Goal: Task Accomplishment & Management: Use online tool/utility

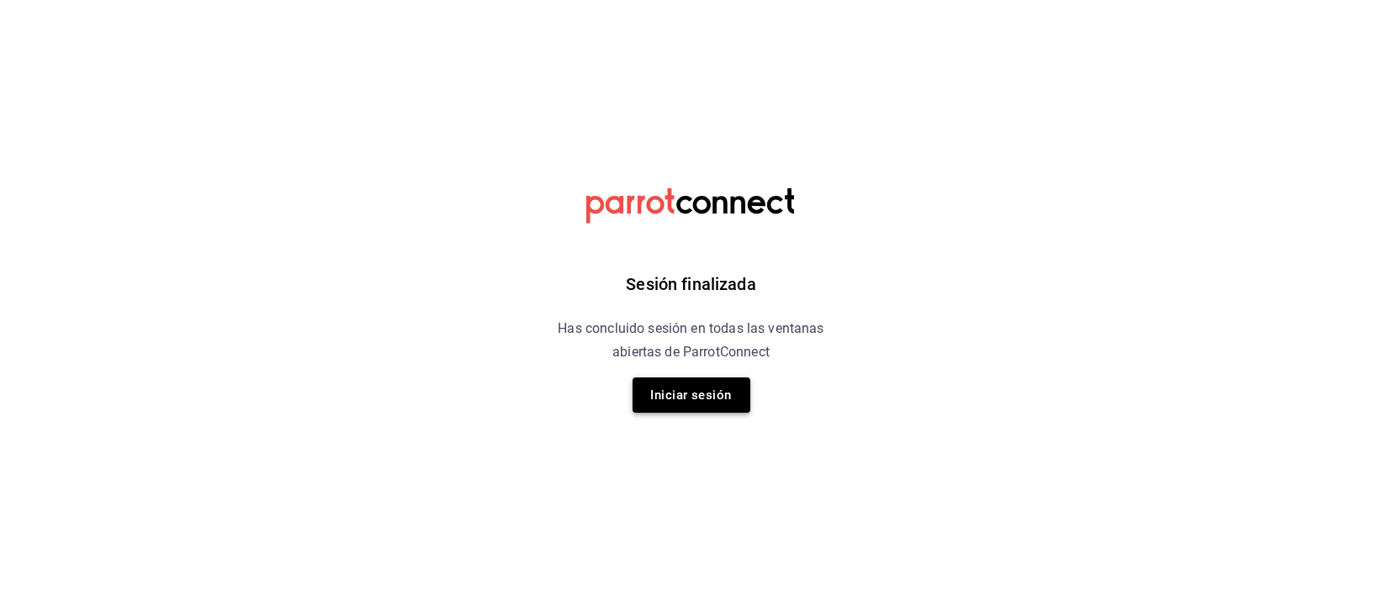
click at [667, 397] on button "Iniciar sesión" at bounding box center [692, 395] width 118 height 35
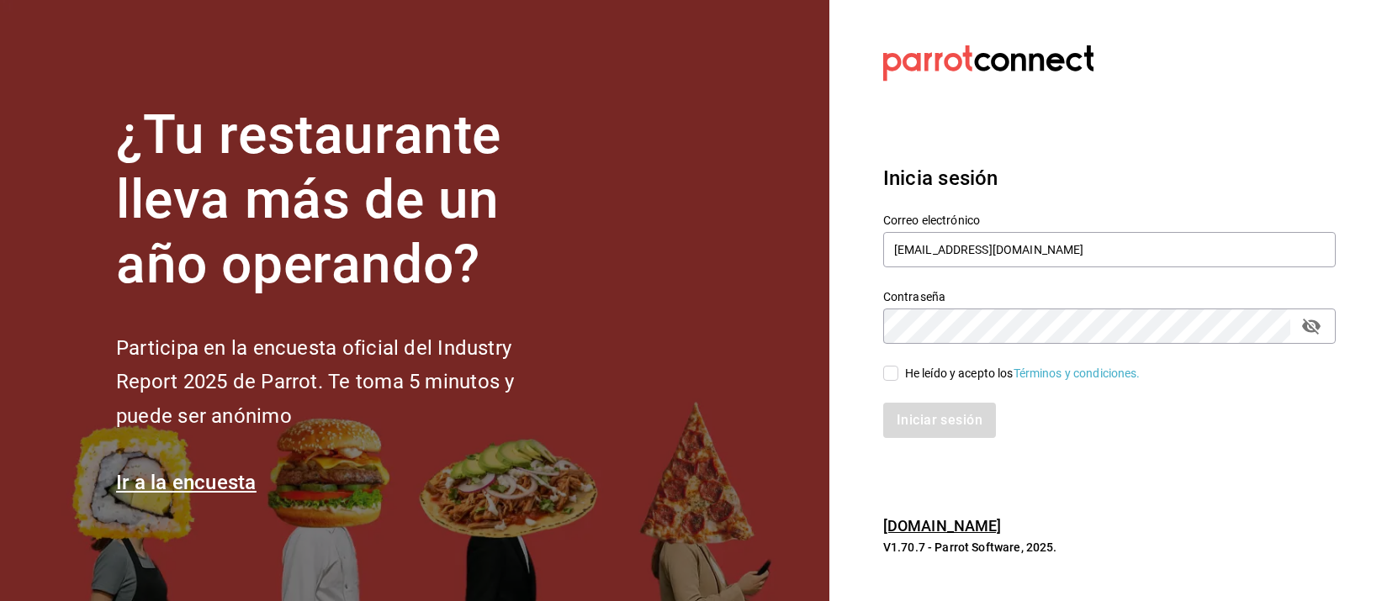
click at [884, 372] on input "He leído y acepto los Términos y condiciones." at bounding box center [890, 373] width 15 height 15
checkbox input "true"
click at [925, 416] on button "Iniciar sesión" at bounding box center [940, 420] width 114 height 35
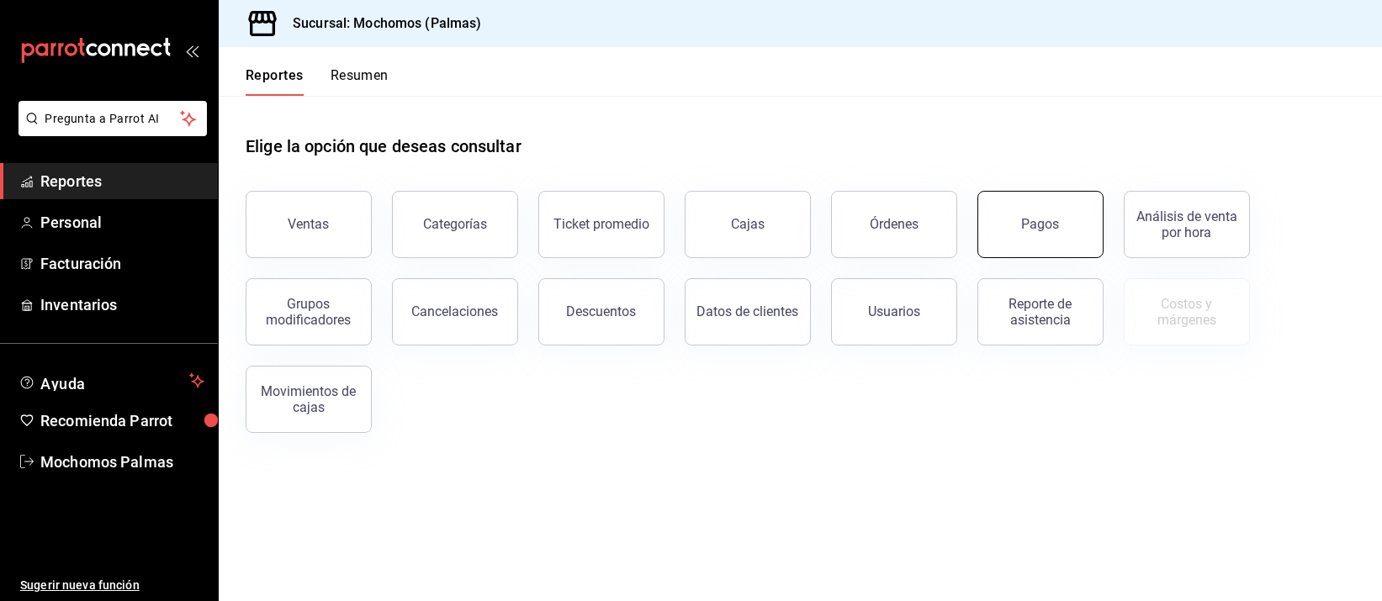
click at [1063, 222] on button "Pagos" at bounding box center [1040, 224] width 126 height 67
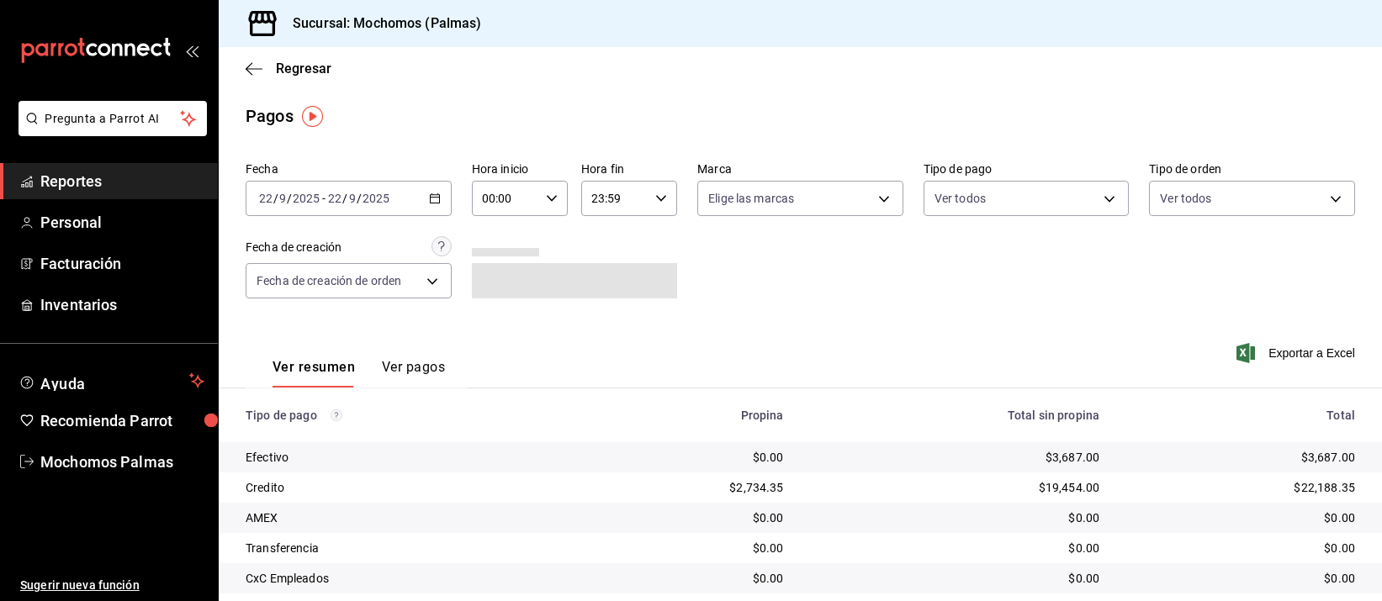
click at [431, 197] on \(Stroke\) "button" at bounding box center [434, 197] width 9 height 1
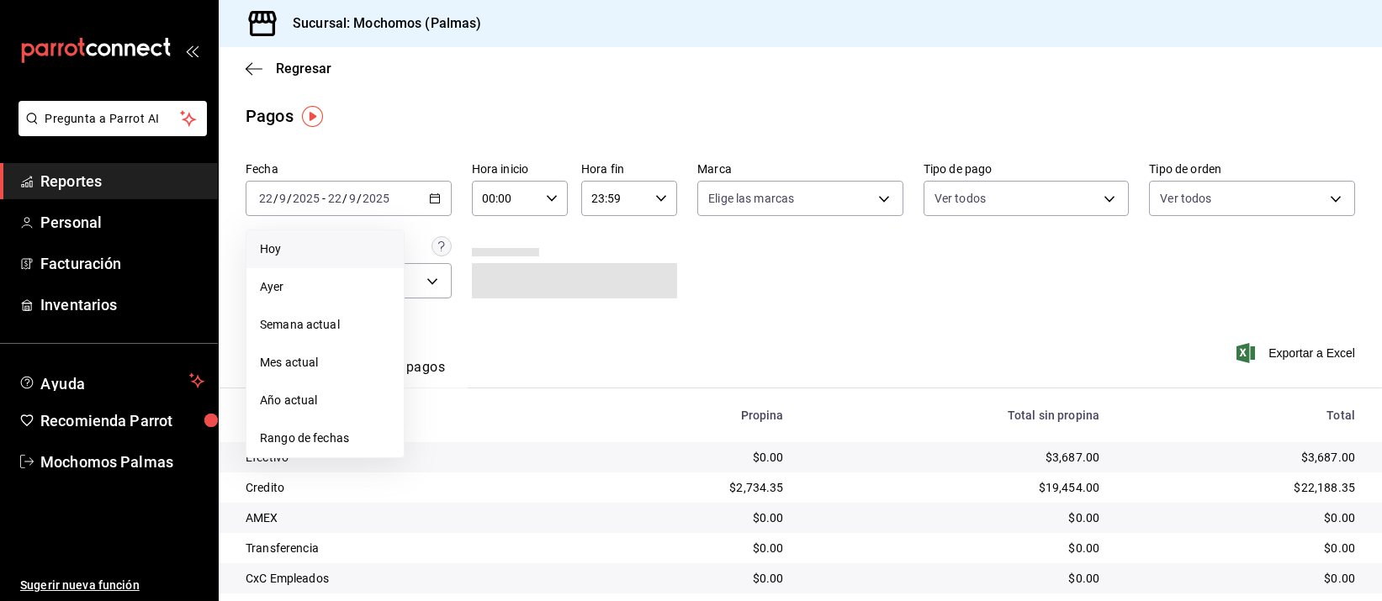
click at [296, 251] on span "Hoy" at bounding box center [325, 250] width 130 height 18
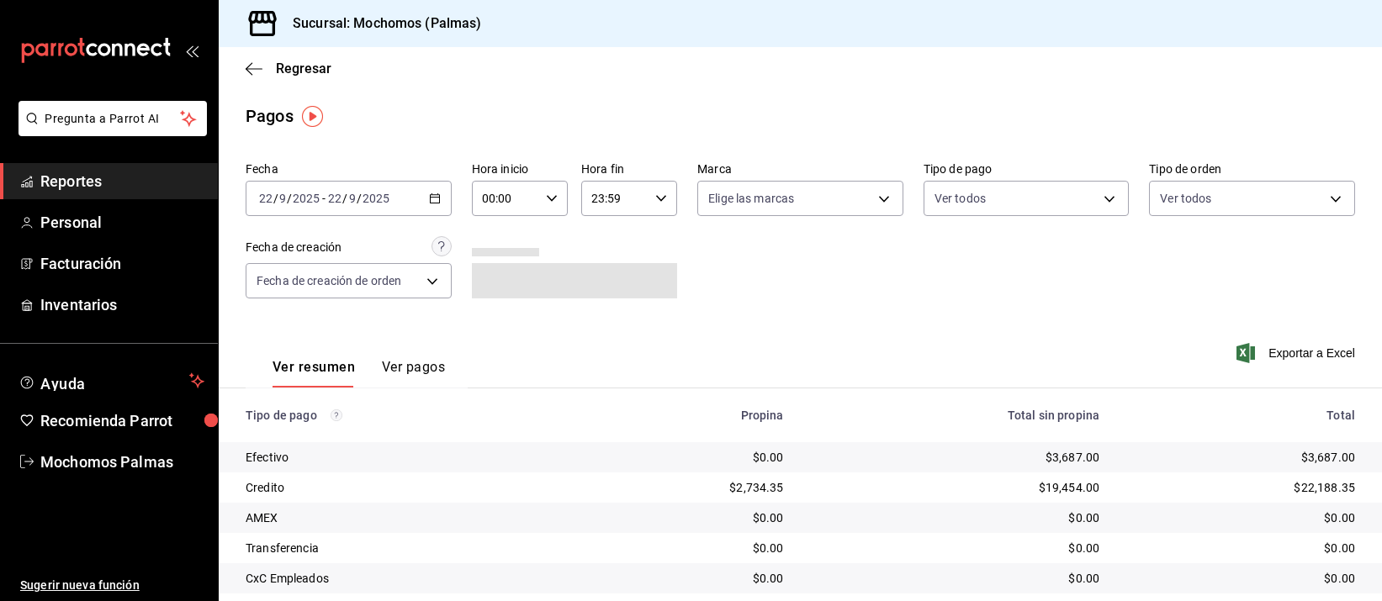
click at [548, 191] on div "00:00 Hora inicio" at bounding box center [520, 198] width 96 height 35
click at [486, 297] on span "04" at bounding box center [492, 297] width 20 height 13
type input "04:00"
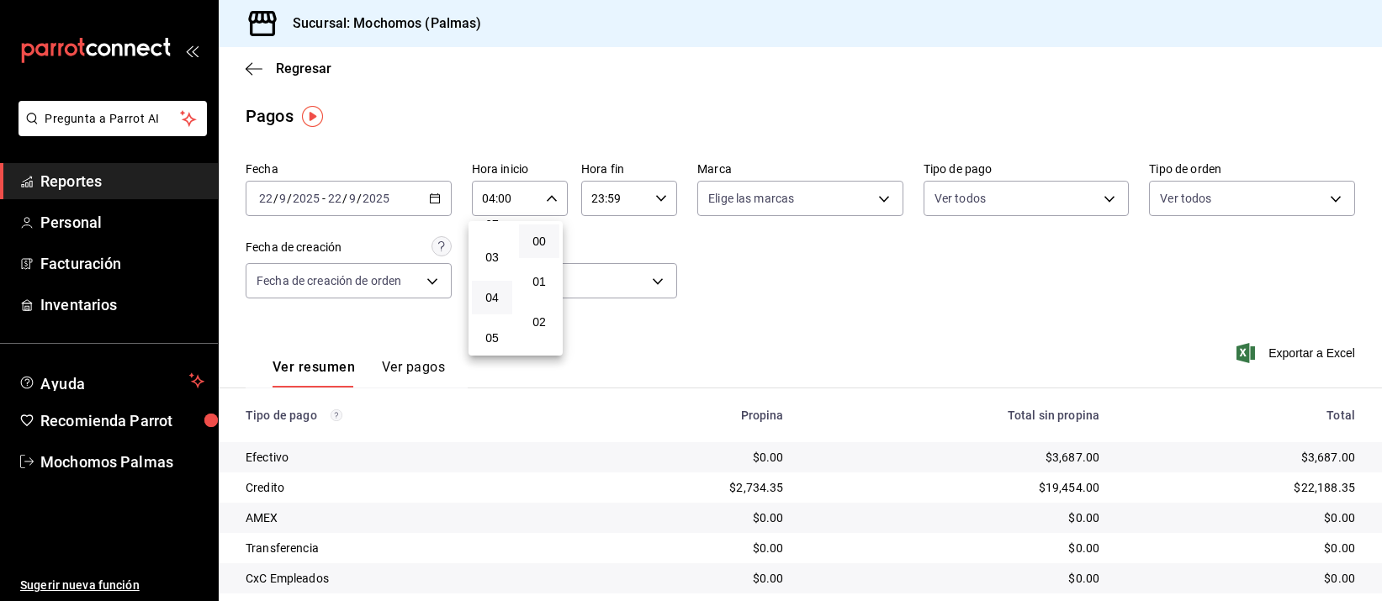
click at [989, 309] on div at bounding box center [691, 300] width 1382 height 601
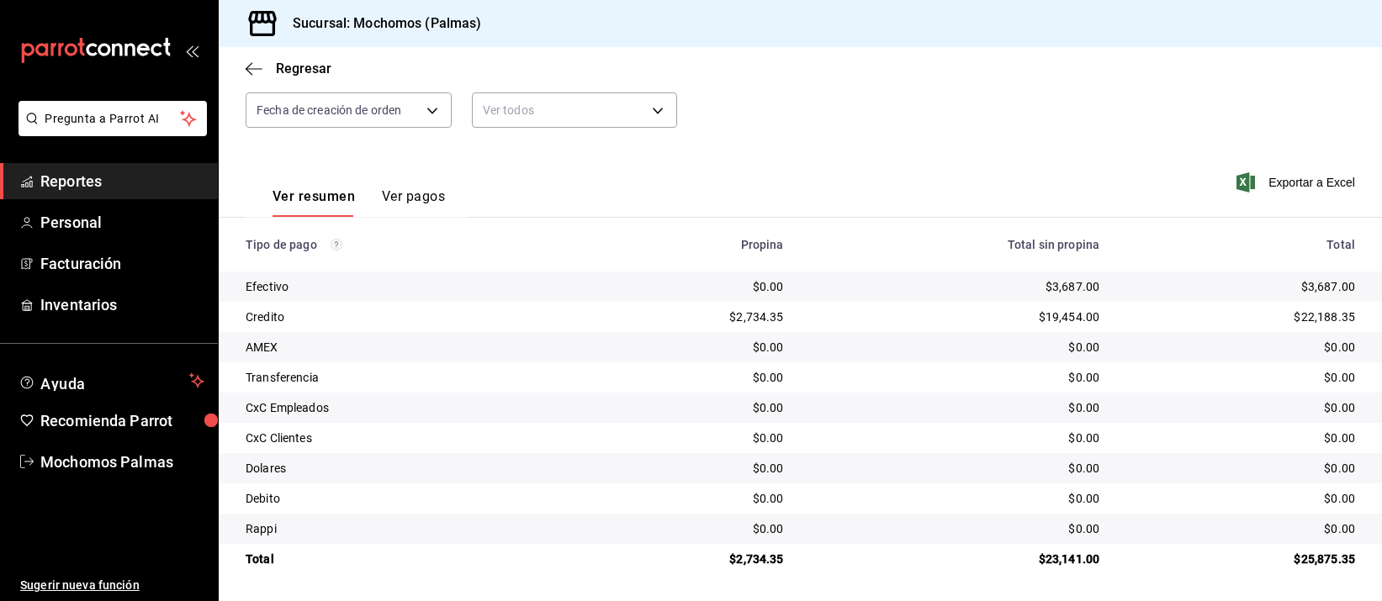
click at [904, 380] on div "$0.00" at bounding box center [955, 377] width 289 height 17
click at [912, 352] on div "$0.00" at bounding box center [955, 347] width 289 height 17
click at [899, 285] on div "$3,687.00" at bounding box center [955, 286] width 289 height 17
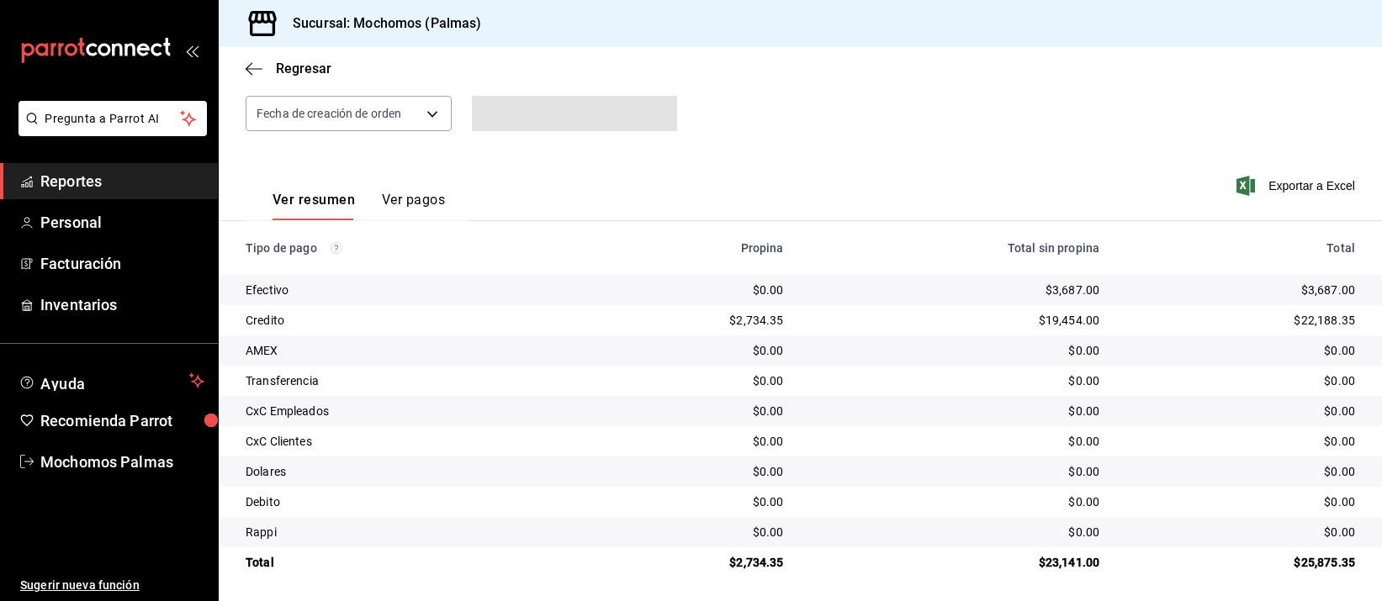
scroll to position [171, 0]
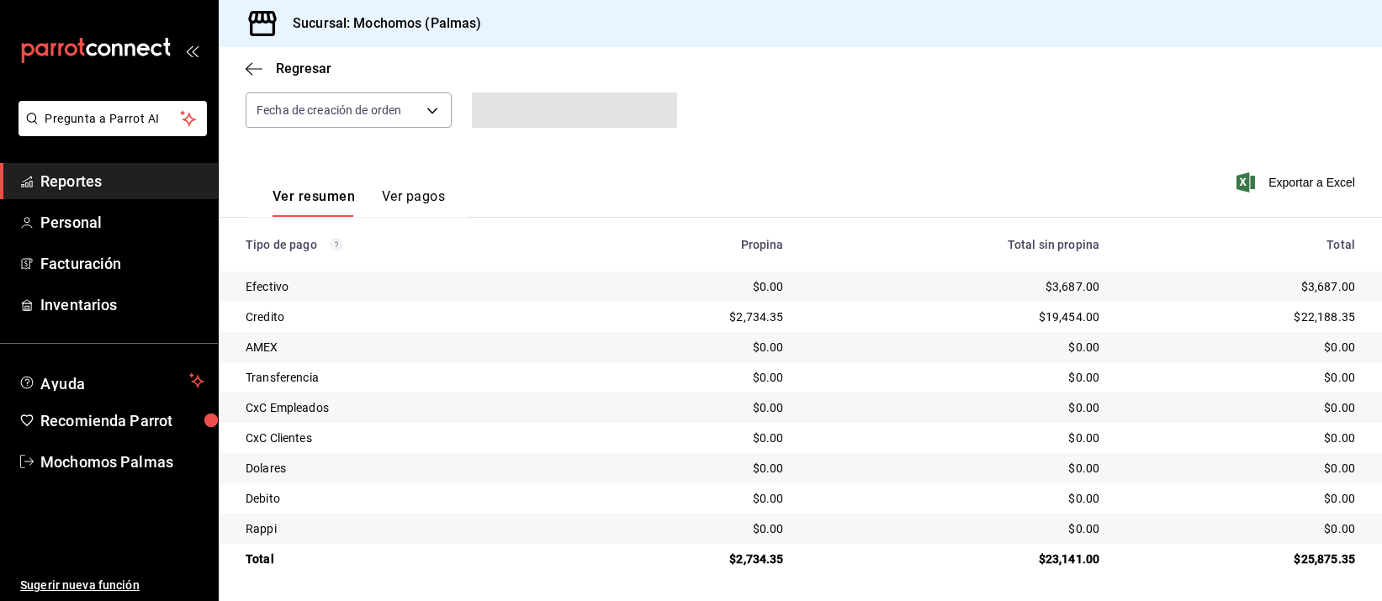
click at [849, 246] on div "Total sin propina" at bounding box center [955, 244] width 289 height 13
